Goal: Transaction & Acquisition: Download file/media

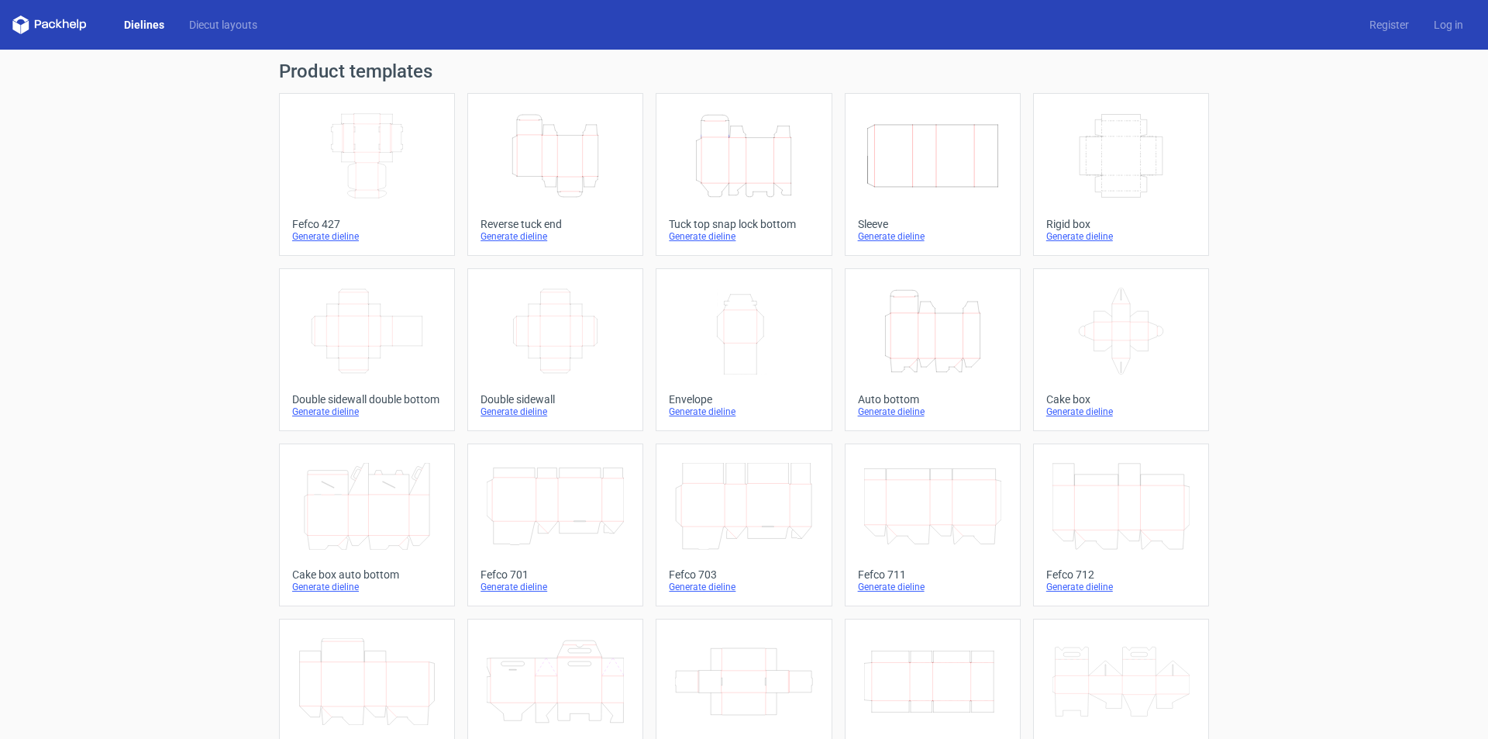
click at [553, 149] on icon "Height Depth Width" at bounding box center [555, 155] width 137 height 87
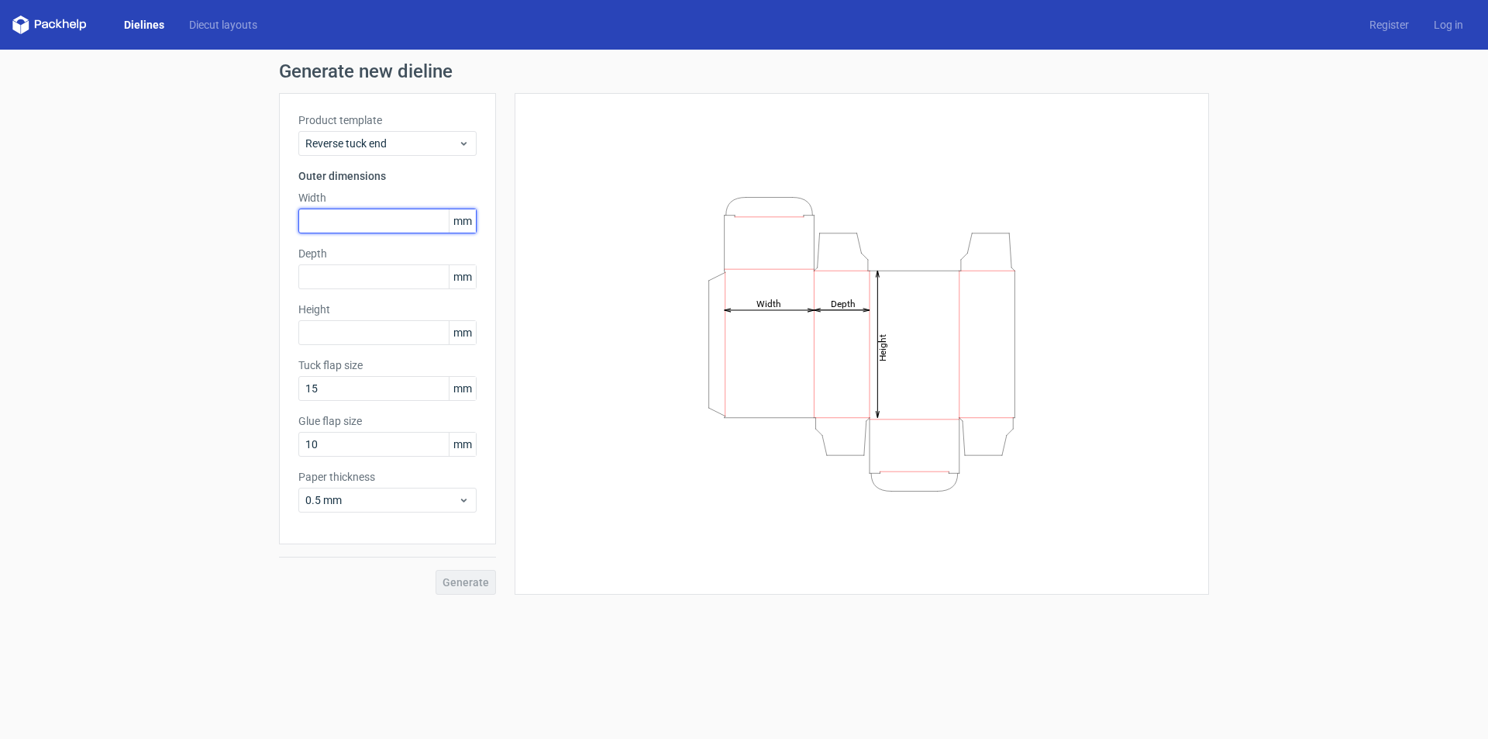
click at [357, 219] on input "text" at bounding box center [387, 221] width 178 height 25
type input "50"
type input "130"
type input "15"
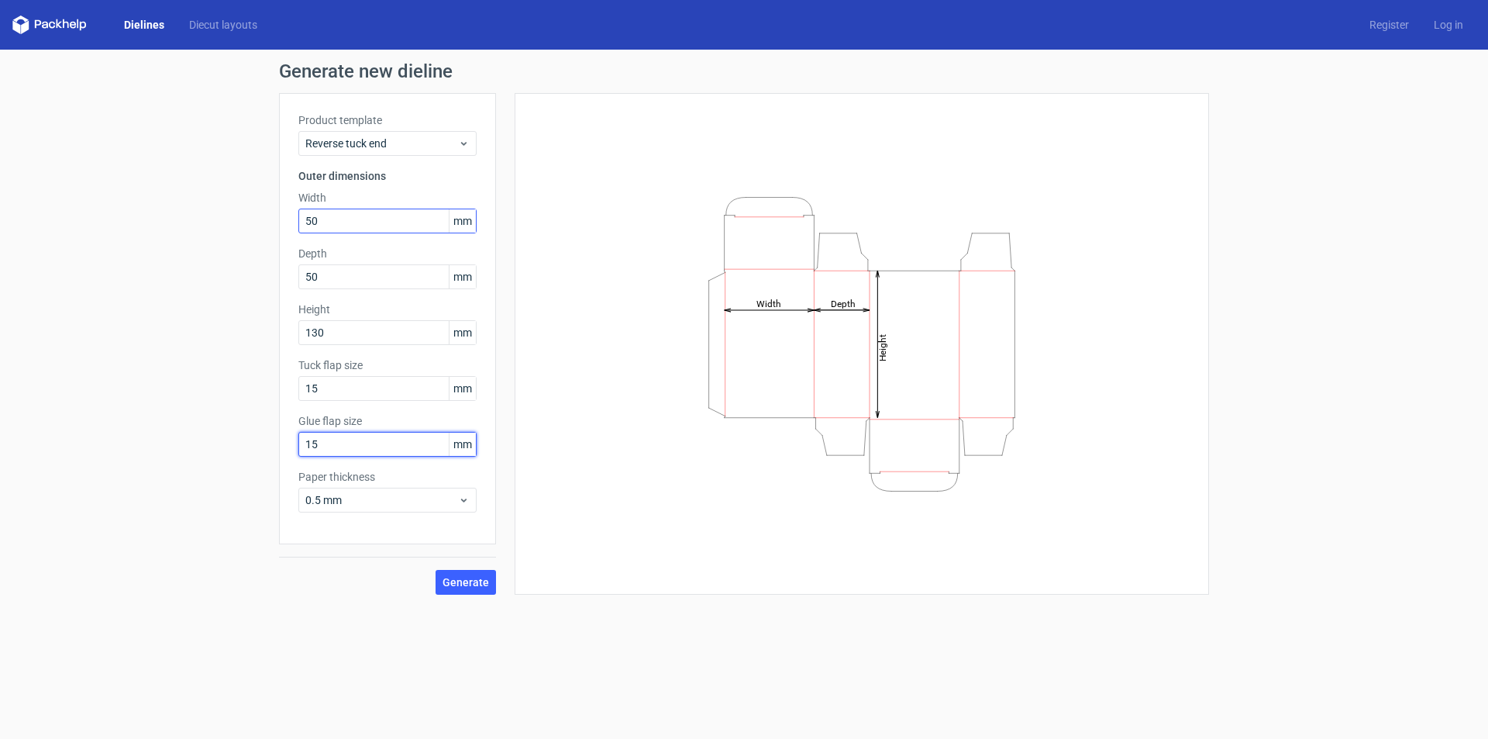
click at [436, 570] on button "Generate" at bounding box center [466, 582] width 60 height 25
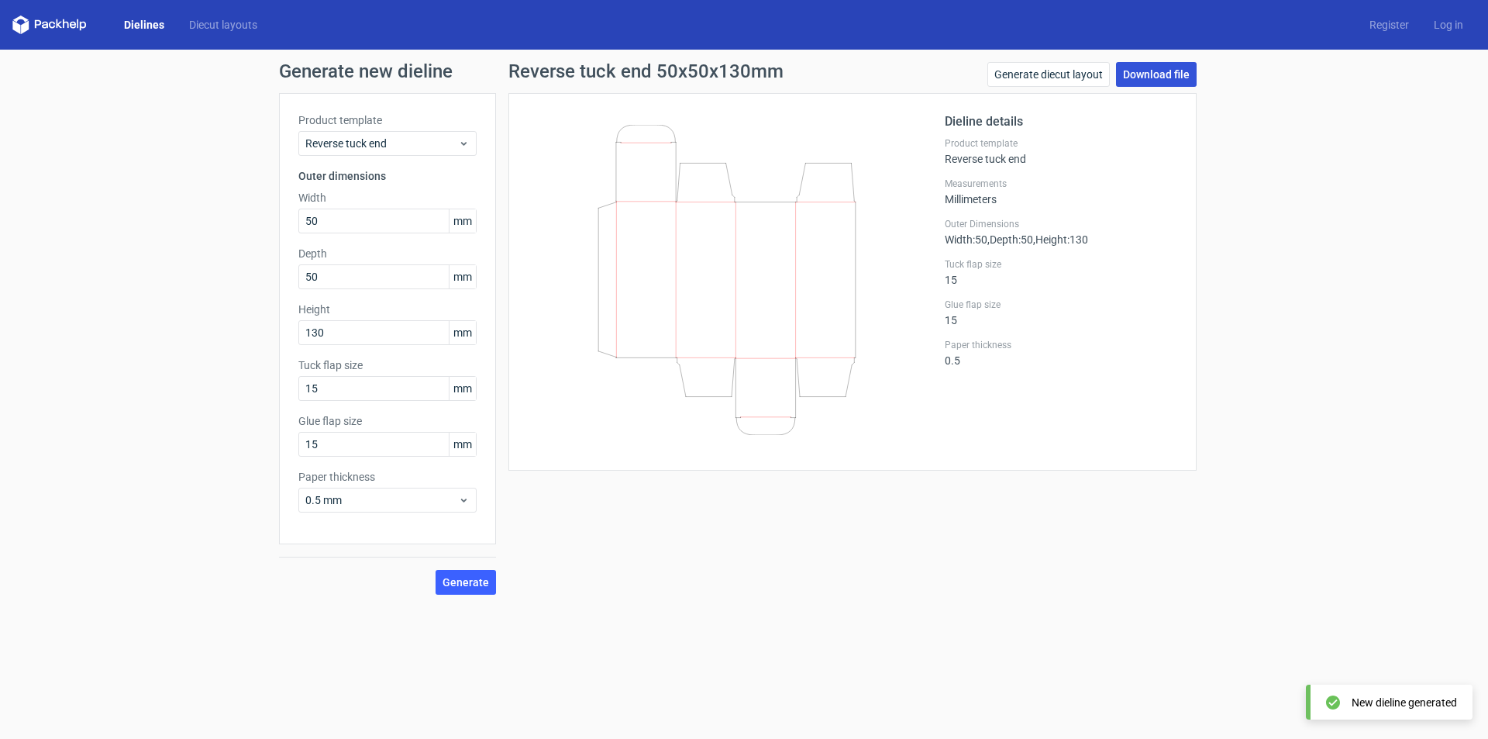
click at [1151, 78] on link "Download file" at bounding box center [1156, 74] width 81 height 25
